Goal: Task Accomplishment & Management: Manage account settings

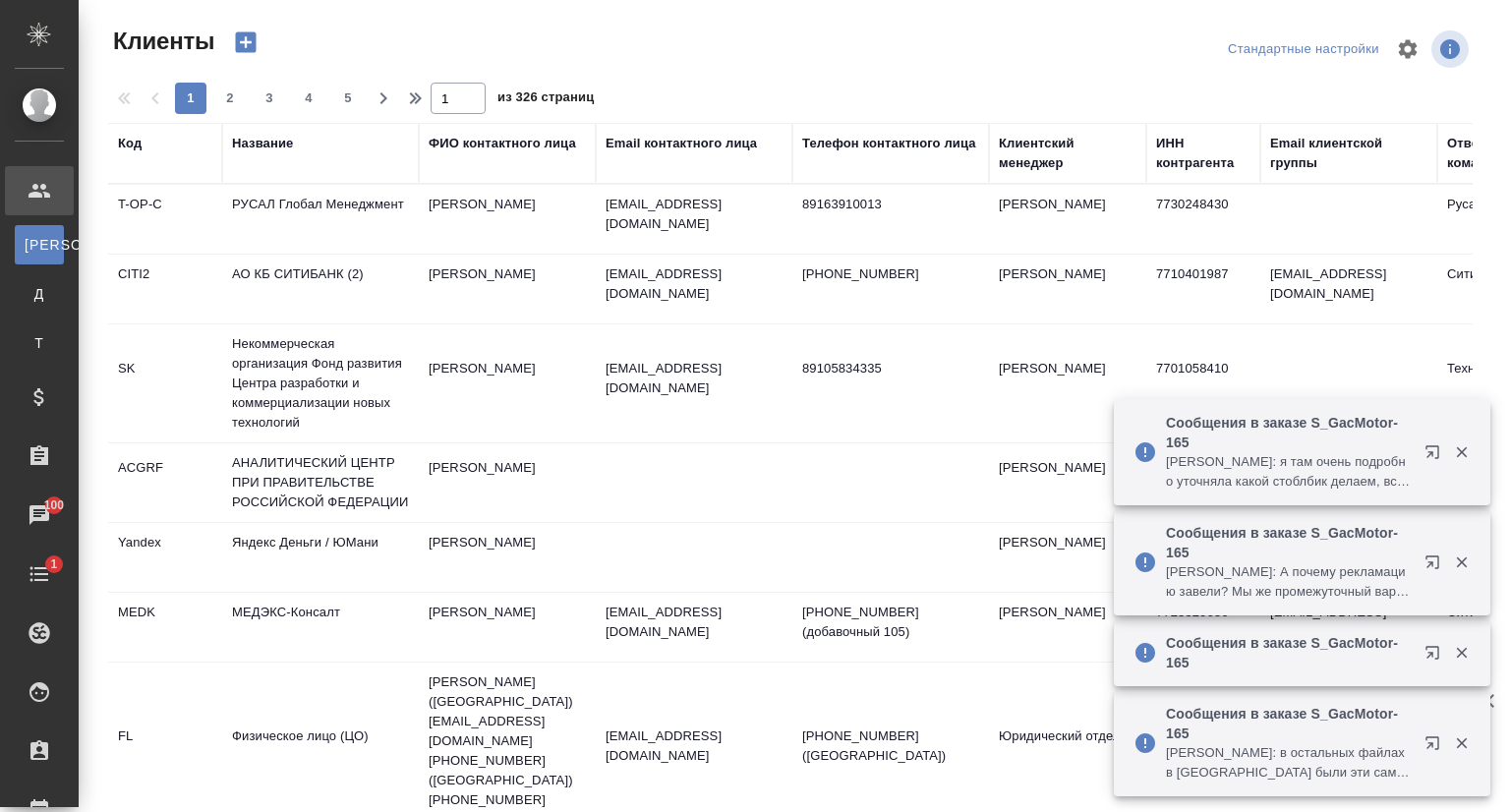
select select "RU"
click at [271, 137] on div "Название" at bounding box center [261, 144] width 61 height 20
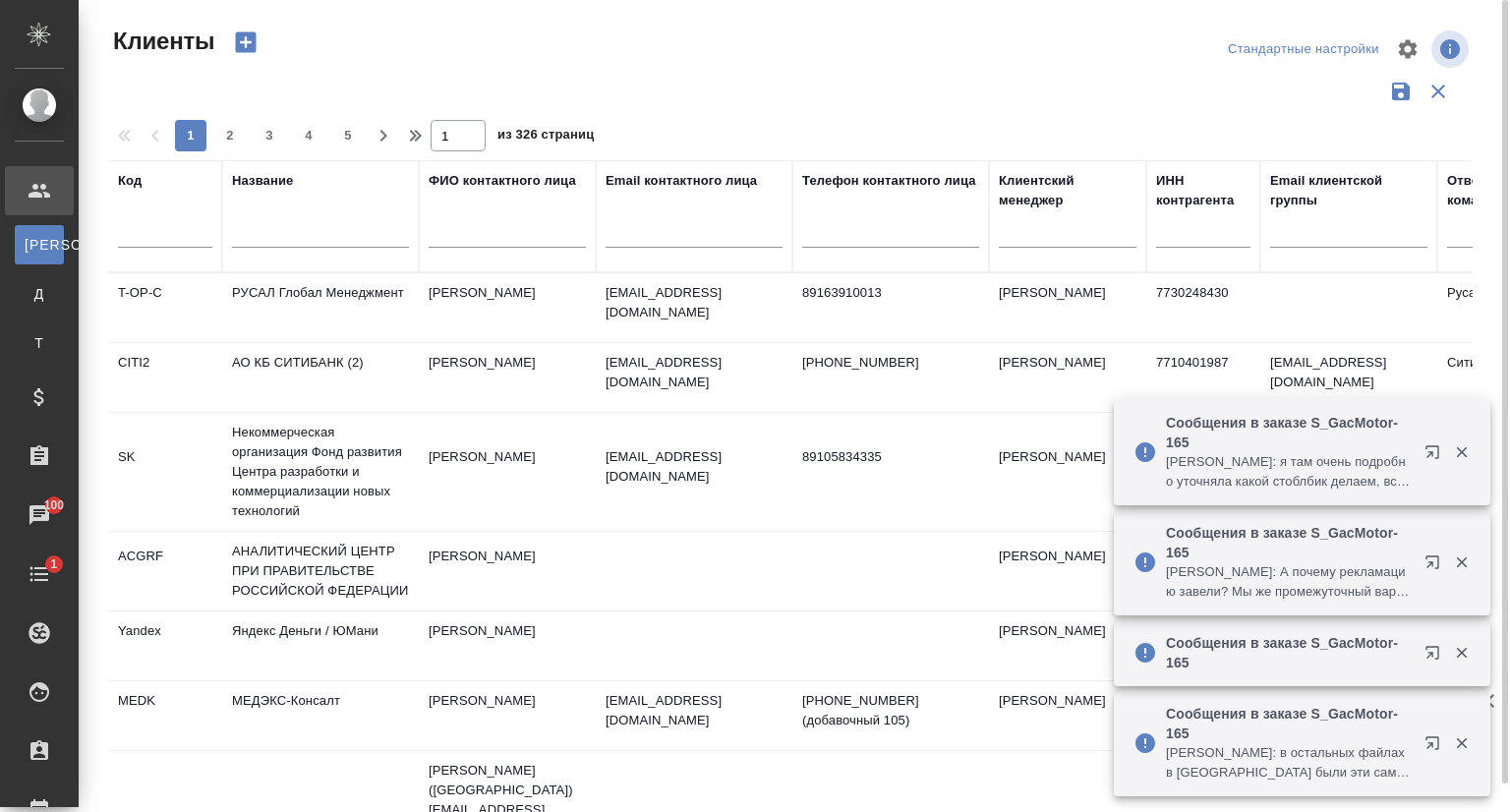
click at [271, 237] on input "text" at bounding box center [320, 236] width 177 height 25
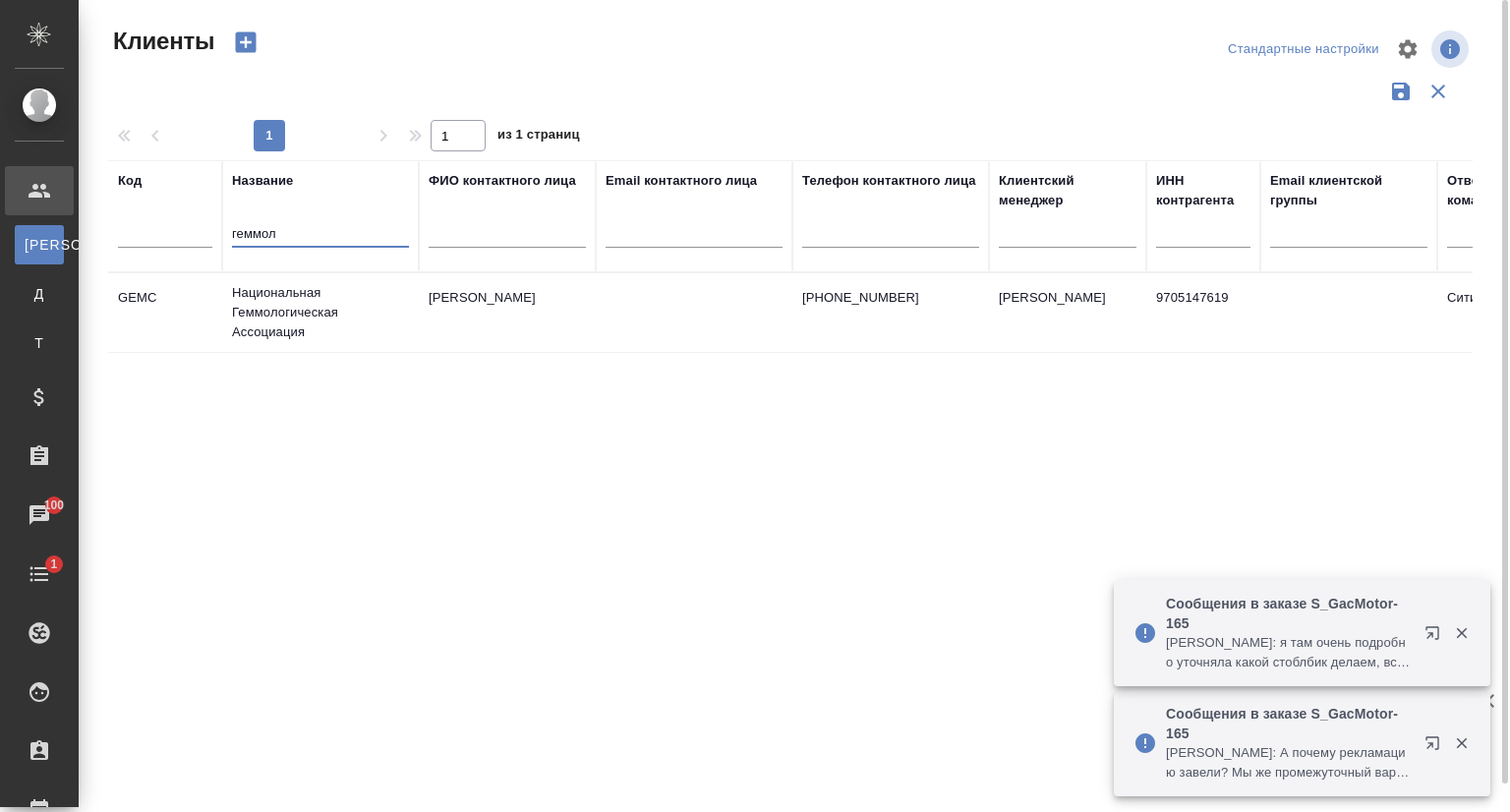
type input "геммол"
click at [300, 303] on td "Национальная Геммологическая Ассоциация" at bounding box center [321, 312] width 197 height 79
click at [300, 304] on td "Национальная Геммологическая Ассоциация" at bounding box center [321, 312] width 197 height 79
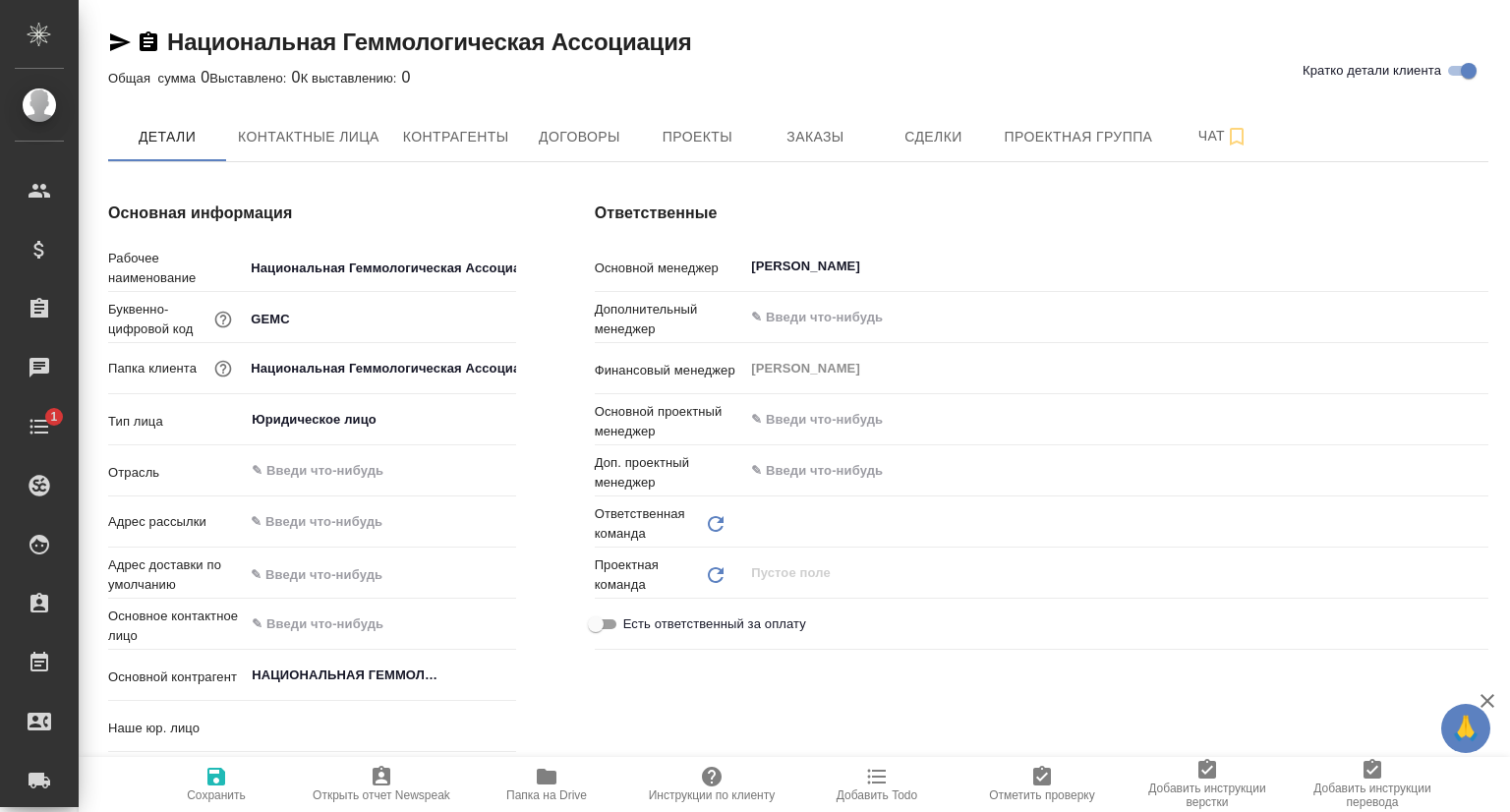
type input "Сити3"
type input "(МБ) ООО "Монблан""
type textarea "x"
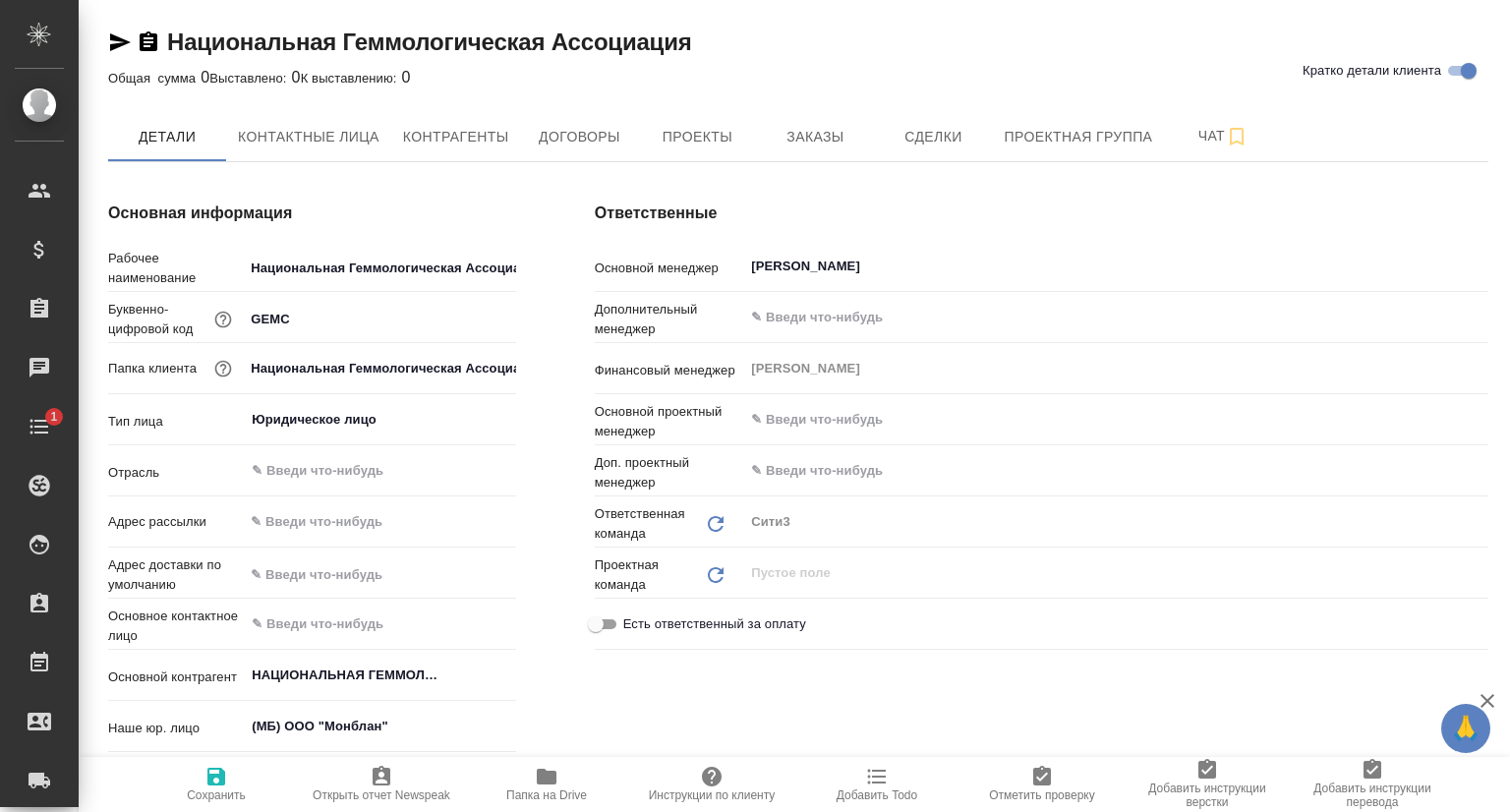
type textarea "x"
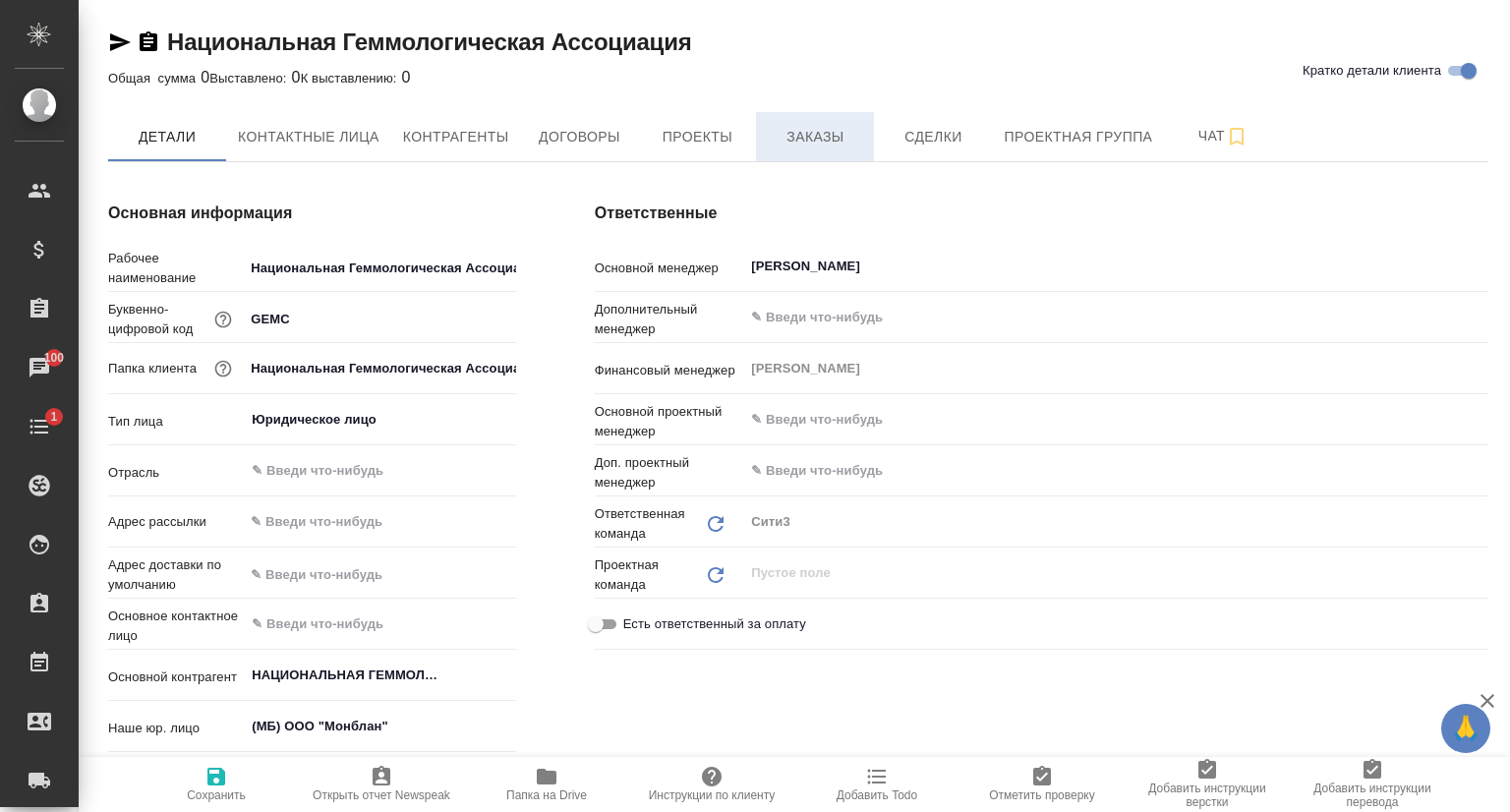
click at [823, 151] on button "Заказы" at bounding box center [815, 136] width 118 height 49
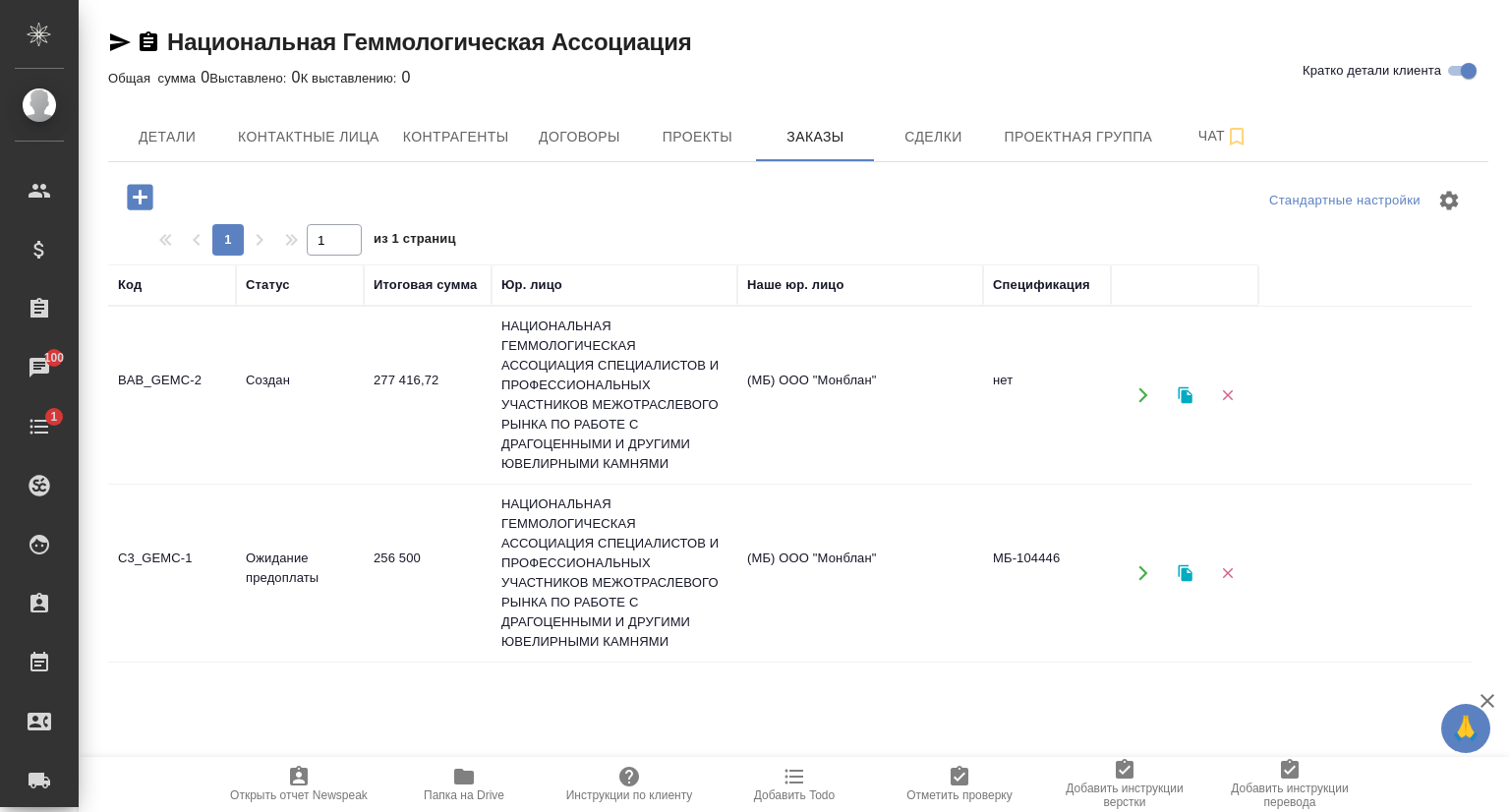
click at [197, 556] on td "C3_GEMC-1" at bounding box center [172, 572] width 128 height 69
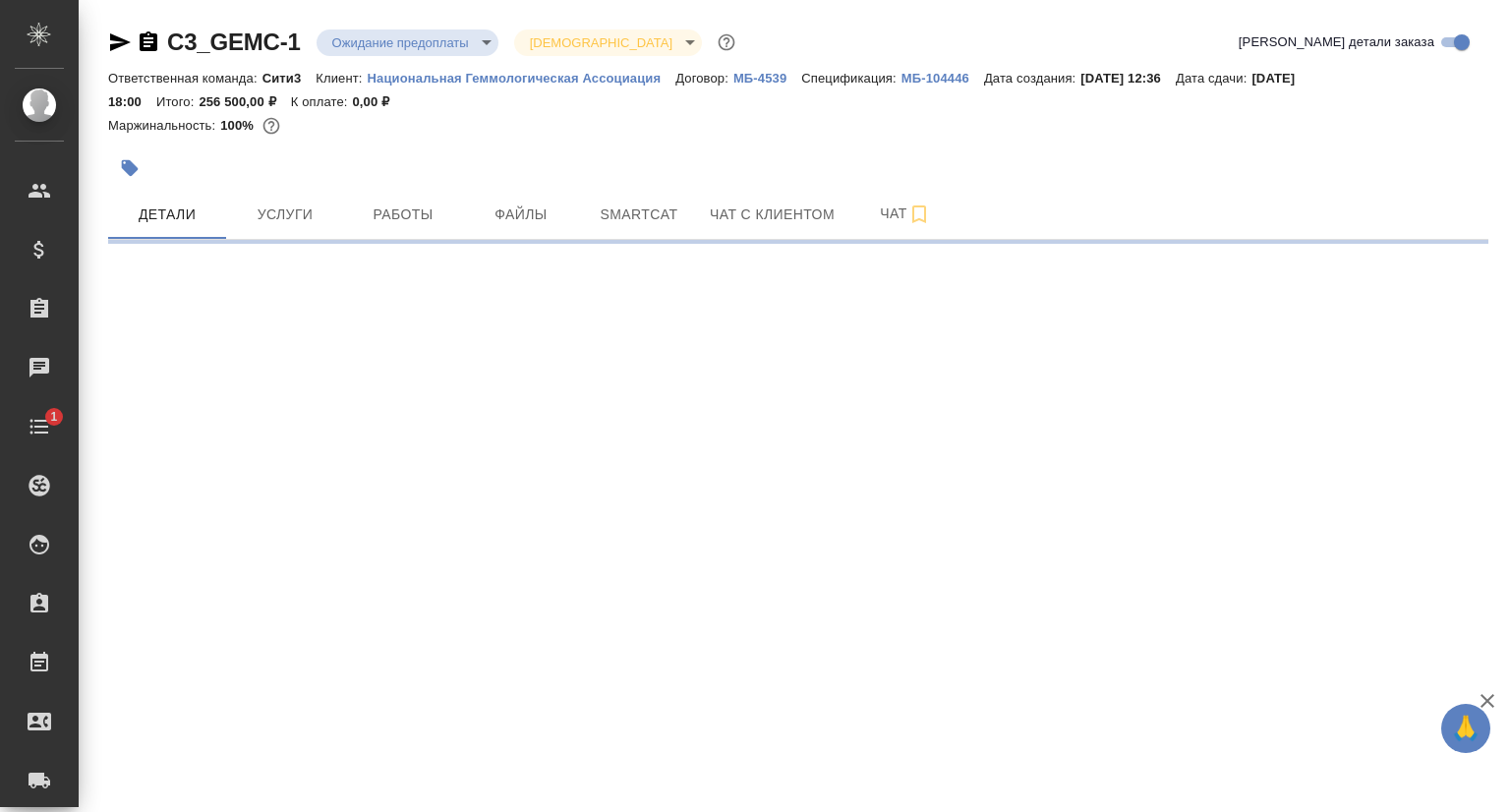
select select "RU"
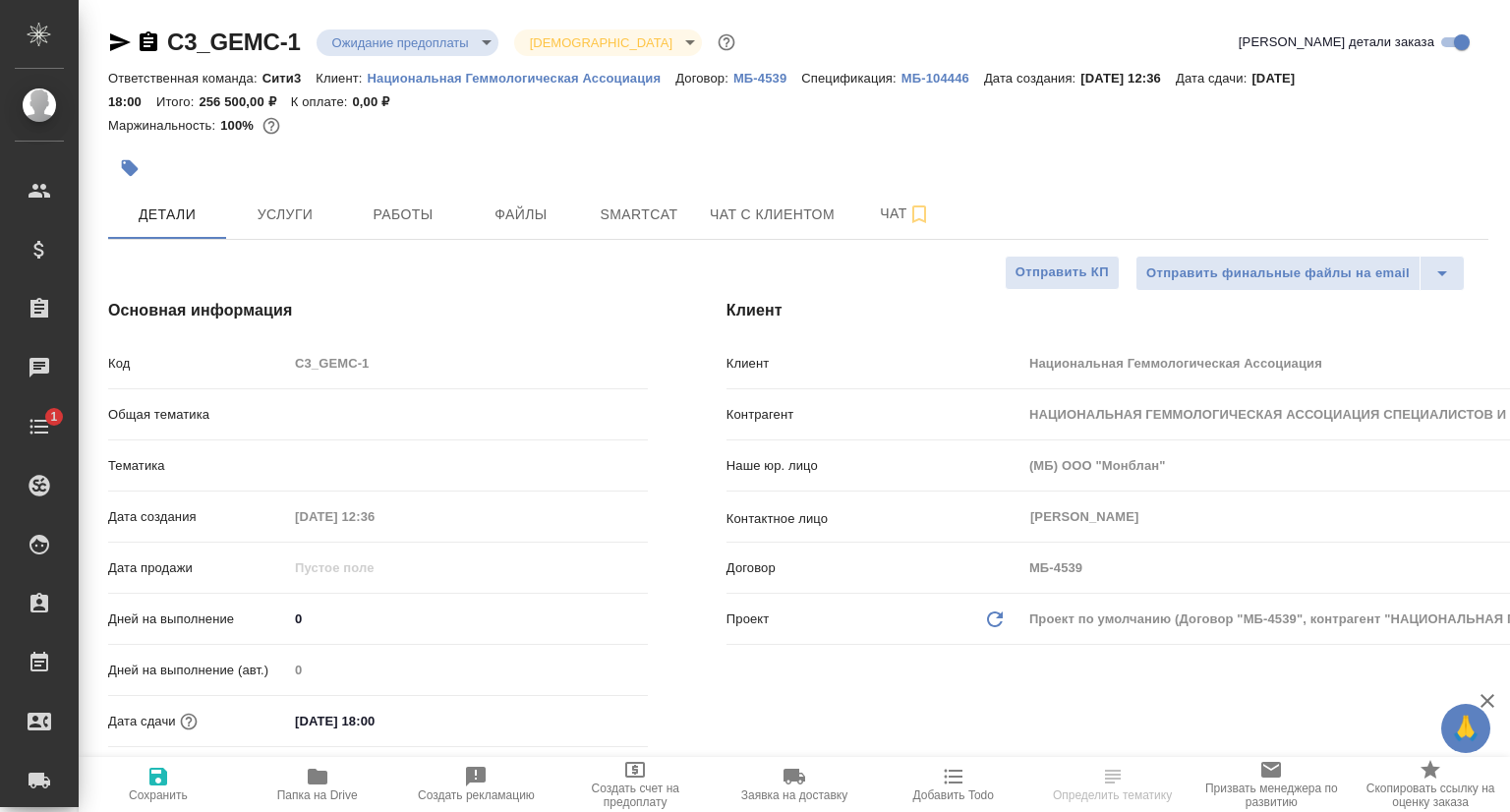
type textarea "x"
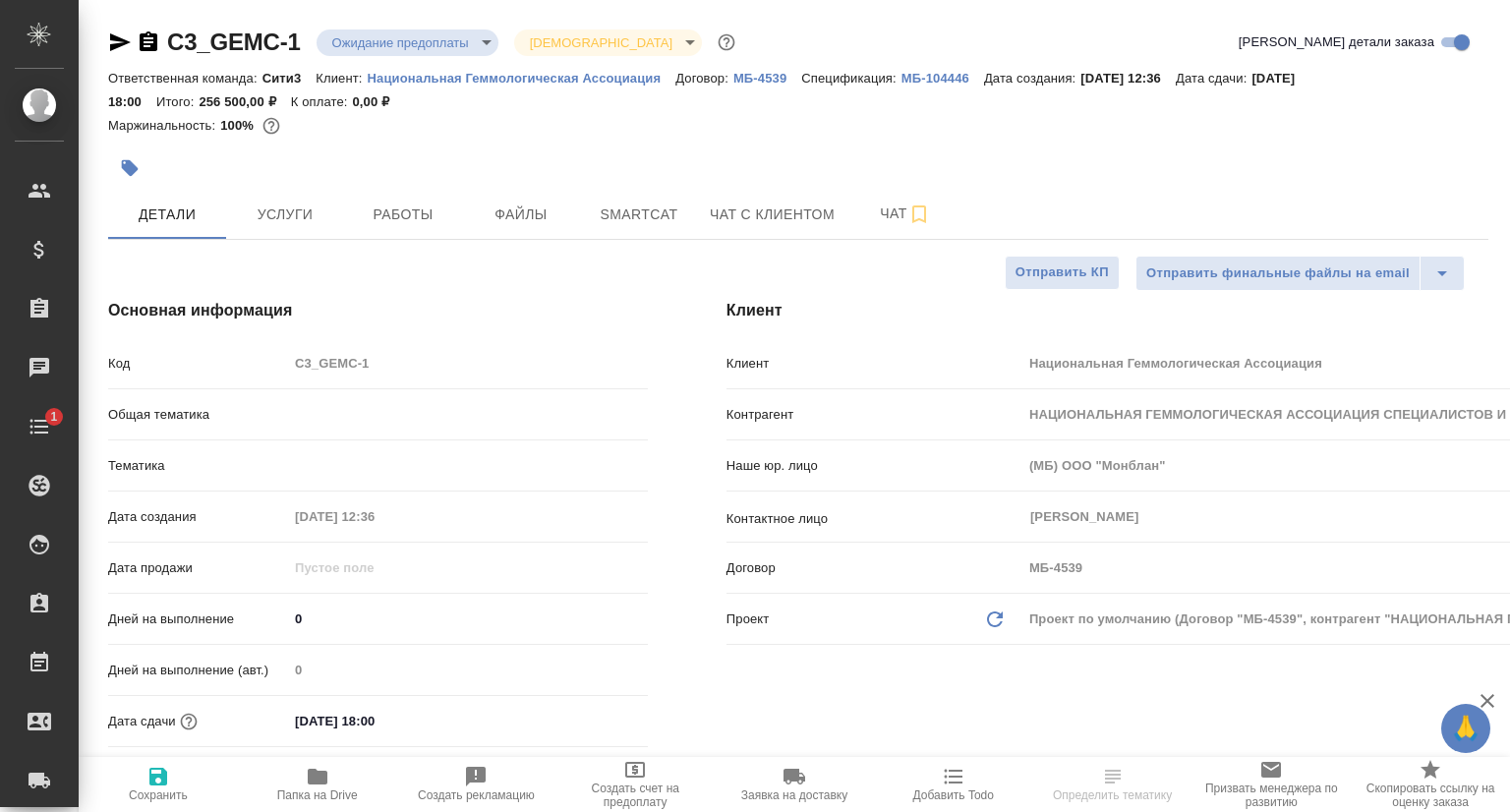
type textarea "x"
click at [299, 210] on span "Услуги" at bounding box center [284, 215] width 94 height 25
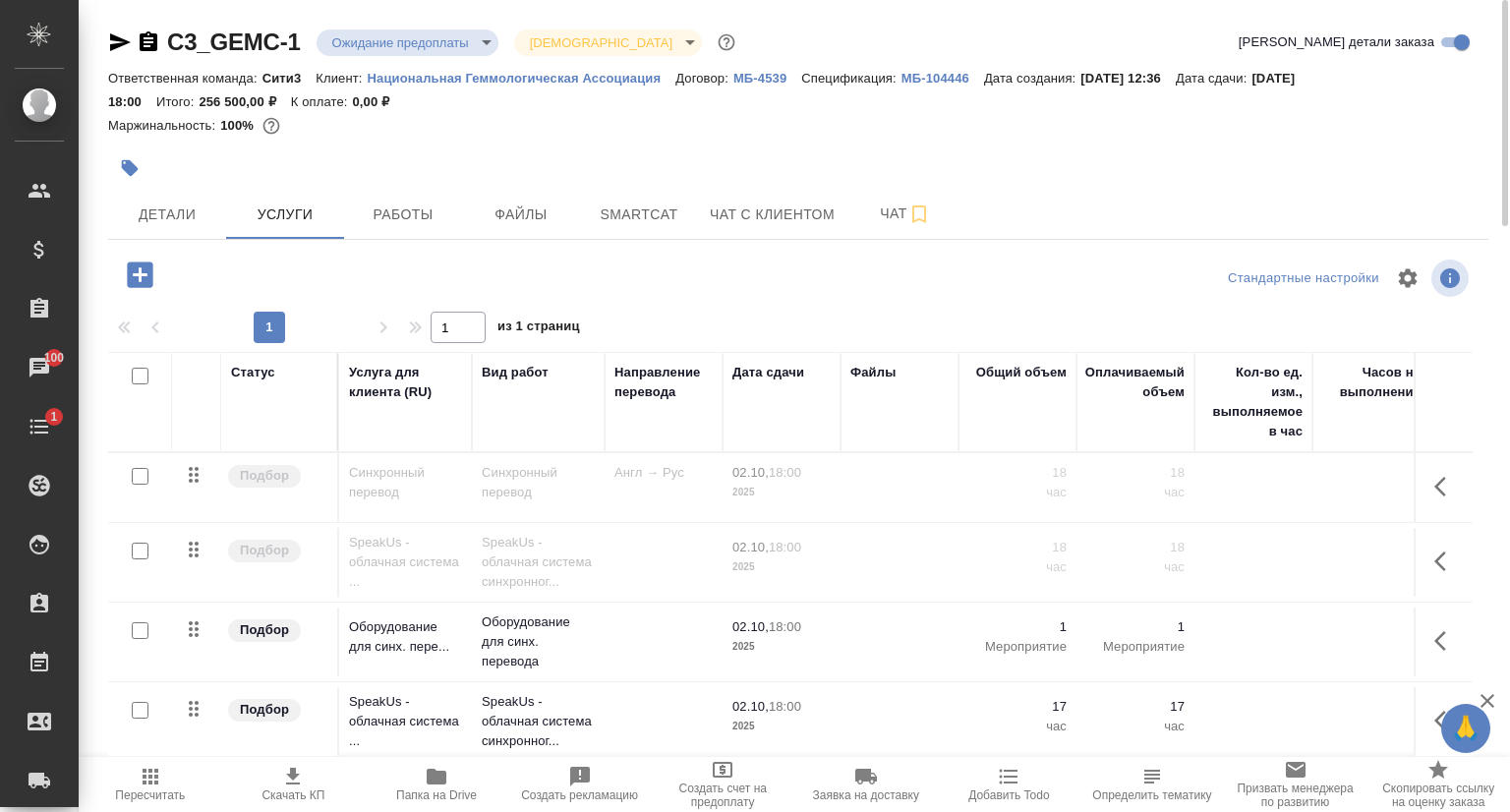
scroll to position [13, 0]
